Goal: Find specific page/section: Find specific page/section

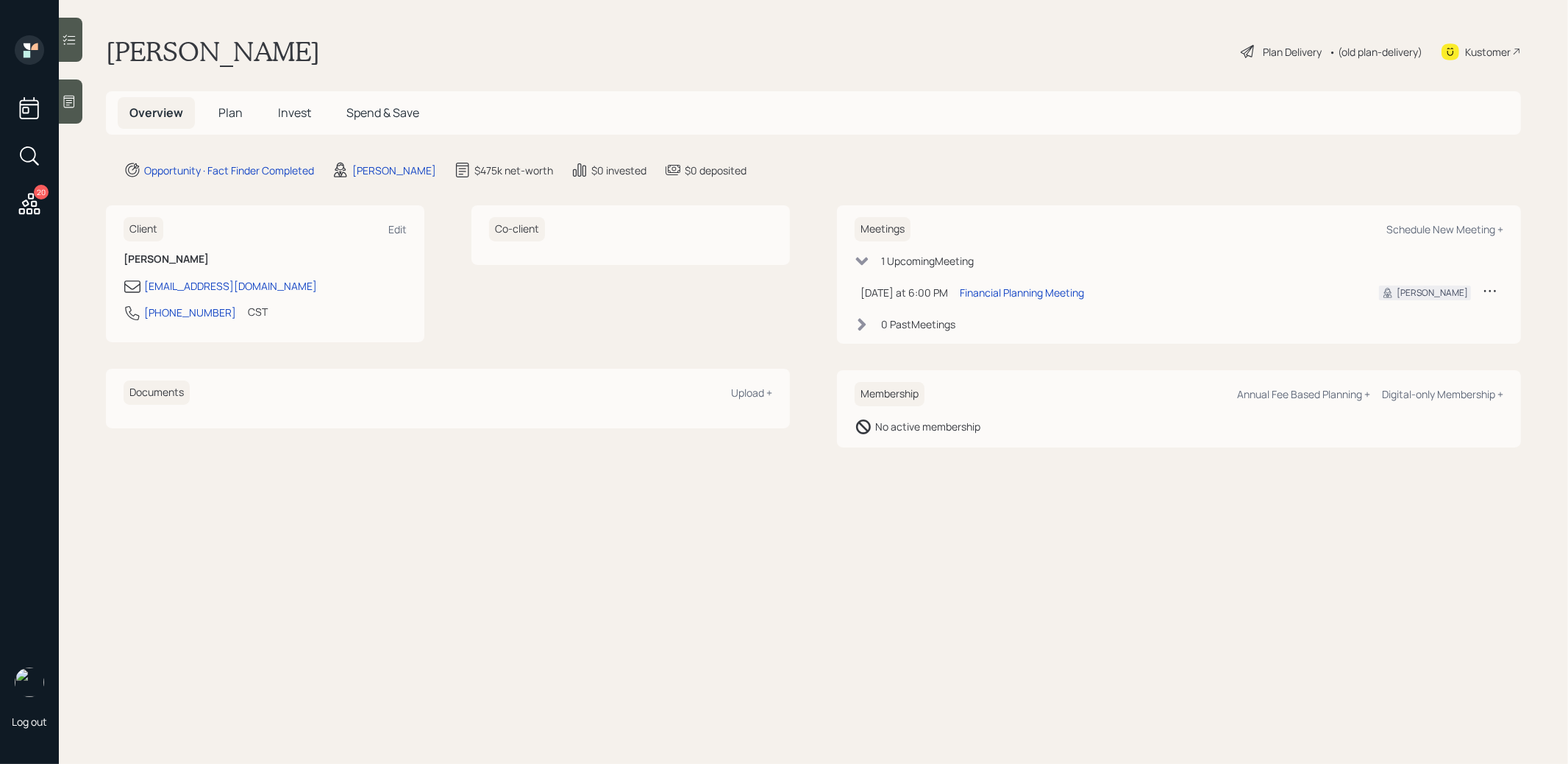
click at [226, 108] on span "Plan" at bounding box center [230, 112] width 24 height 16
